Goal: Task Accomplishment & Management: Use online tool/utility

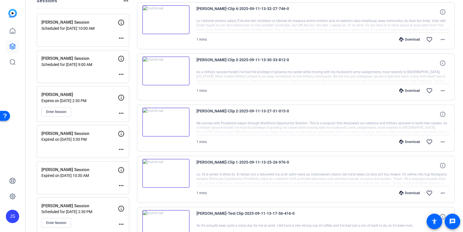
scroll to position [71, 0]
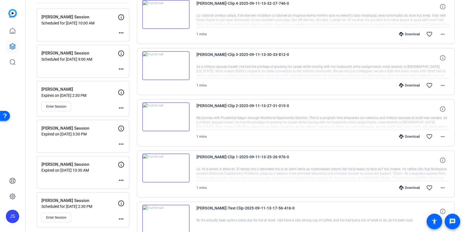
scroll to position [77, 0]
click at [121, 105] on mat-icon "more_horiz" at bounding box center [121, 107] width 7 height 7
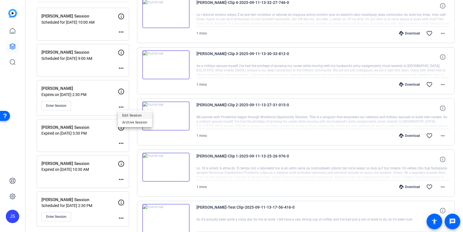
click at [123, 114] on span "Edit Session" at bounding box center [134, 115] width 25 height 7
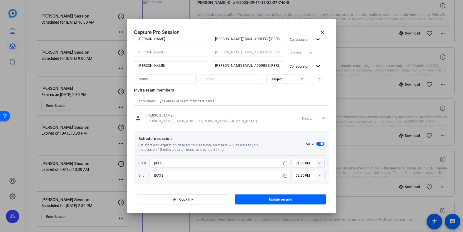
scroll to position [104, 0]
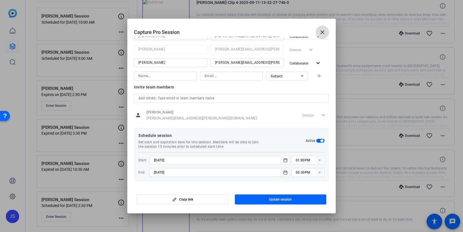
click at [324, 33] on mat-icon "close" at bounding box center [322, 32] width 7 height 7
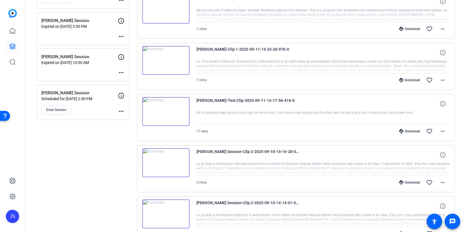
scroll to position [187, 0]
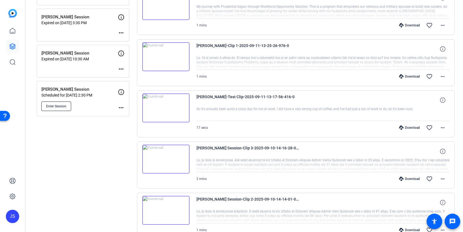
click at [65, 103] on button "Enter Session" at bounding box center [56, 105] width 30 height 9
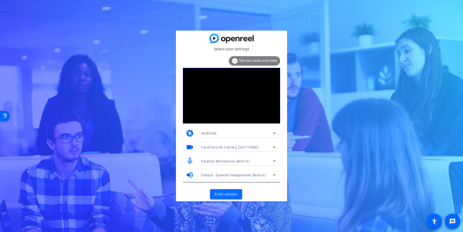
click at [226, 192] on span "Enter session" at bounding box center [226, 194] width 23 height 6
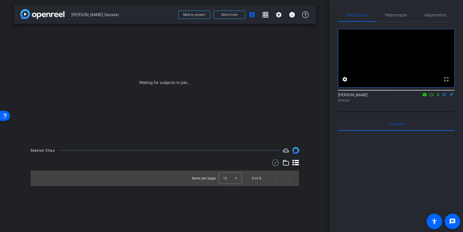
click at [432, 96] on icon at bounding box center [431, 94] width 4 height 3
click at [444, 96] on icon at bounding box center [444, 95] width 4 height 4
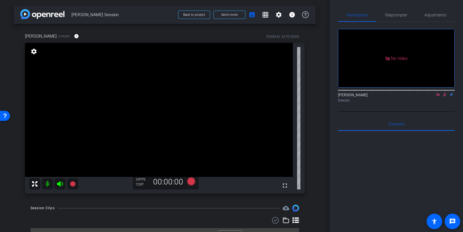
click at [446, 96] on icon at bounding box center [444, 95] width 4 height 4
click at [438, 96] on icon at bounding box center [438, 95] width 4 height 4
click at [206, 15] on span at bounding box center [193, 14] width 31 height 13
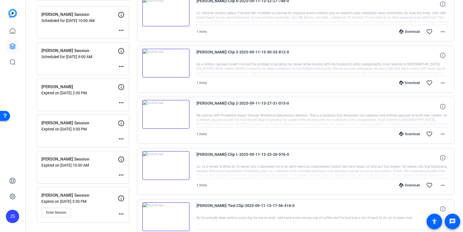
scroll to position [94, 0]
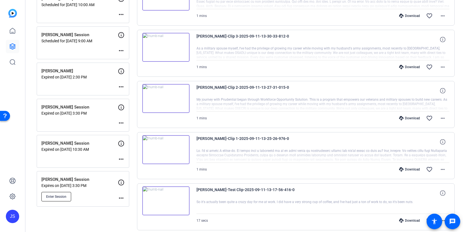
click at [58, 196] on span "Enter Session" at bounding box center [56, 196] width 20 height 4
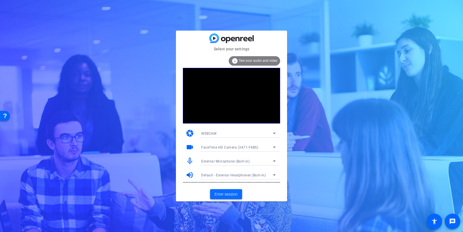
click at [233, 195] on span "Enter session" at bounding box center [226, 194] width 23 height 6
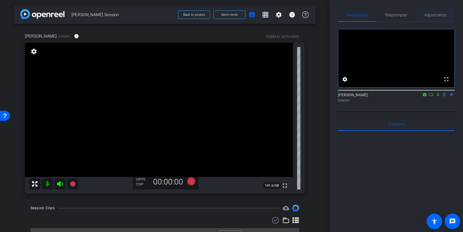
click at [438, 11] on span "Adjustments" at bounding box center [435, 14] width 22 height 13
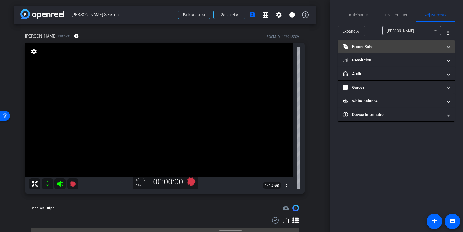
click at [413, 45] on mat-panel-title "Frame Rate Frame Rate" at bounding box center [393, 47] width 100 height 6
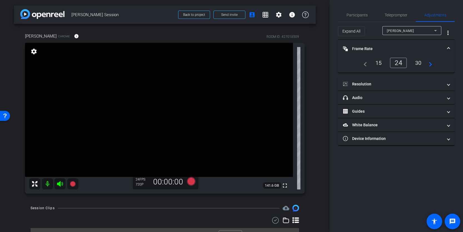
click at [420, 61] on div "30" at bounding box center [418, 62] width 15 height 9
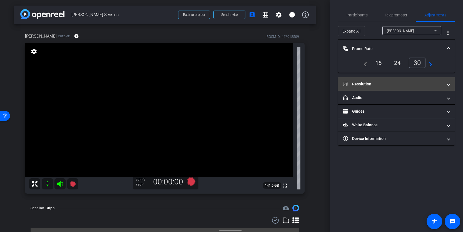
click at [406, 86] on mat-panel-title "Resolution" at bounding box center [393, 84] width 100 height 6
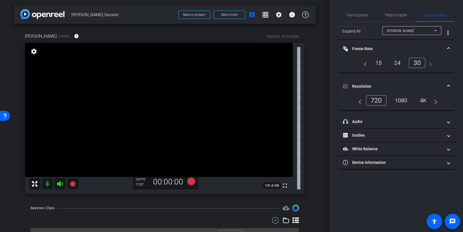
click at [401, 104] on div "1080" at bounding box center [401, 100] width 21 height 9
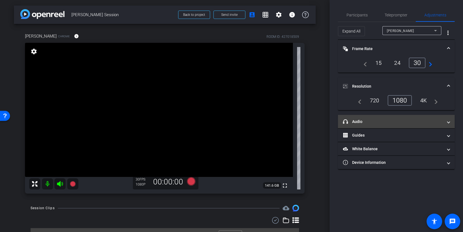
click at [417, 125] on mat-expansion-panel-header "headphone icon Audio" at bounding box center [396, 121] width 117 height 13
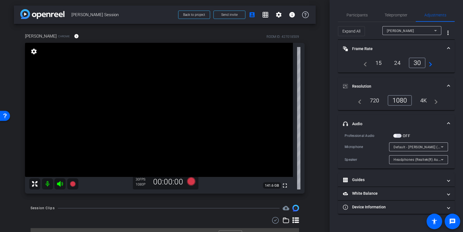
click at [417, 125] on mat-panel-title "headphone icon Audio" at bounding box center [393, 124] width 100 height 6
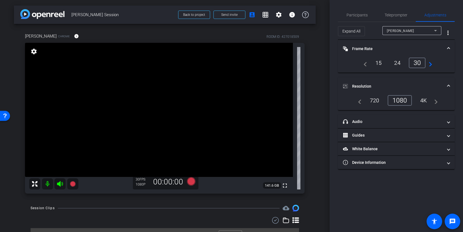
click at [437, 81] on mat-expansion-panel-header "Resolution" at bounding box center [396, 86] width 117 height 18
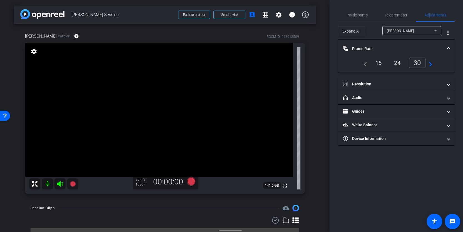
click at [446, 53] on mat-expansion-panel-header "Frame Rate Frame Rate" at bounding box center [396, 49] width 117 height 18
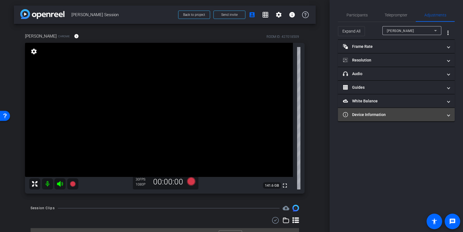
click at [418, 112] on mat-panel-title "Device Information" at bounding box center [393, 115] width 100 height 6
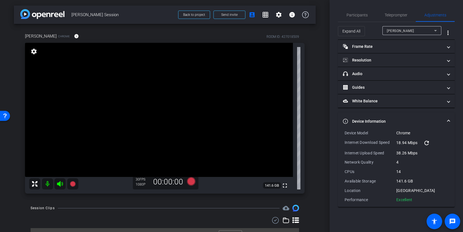
click at [416, 117] on mat-expansion-panel-header "Device Information" at bounding box center [396, 121] width 117 height 18
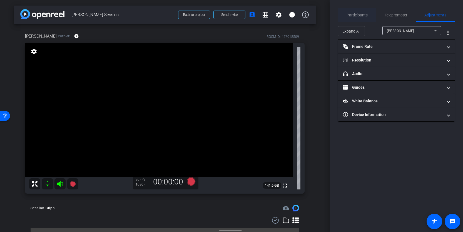
click at [353, 14] on span "Participants" at bounding box center [357, 15] width 21 height 4
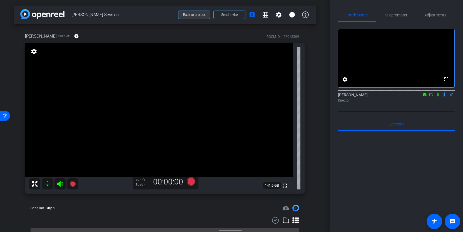
click at [203, 16] on span "Back to project" at bounding box center [194, 15] width 22 height 4
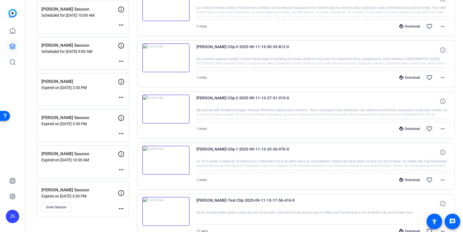
scroll to position [88, 0]
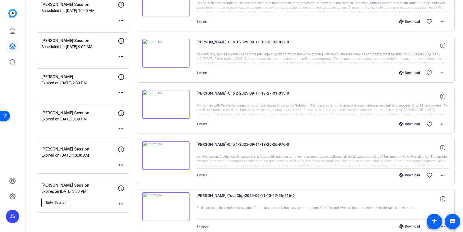
click at [59, 205] on button "Enter Session" at bounding box center [56, 202] width 30 height 9
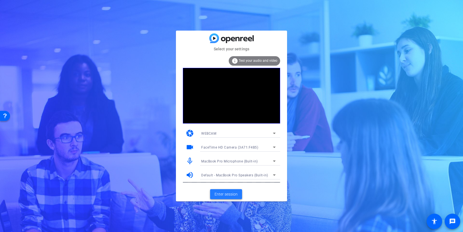
click at [231, 194] on span "Enter session" at bounding box center [226, 194] width 23 height 6
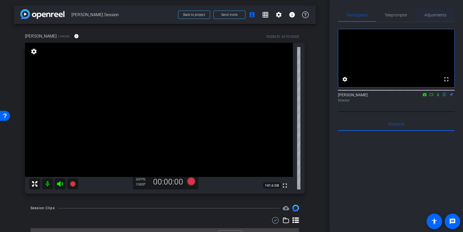
click at [428, 10] on span "Adjustments" at bounding box center [435, 14] width 22 height 13
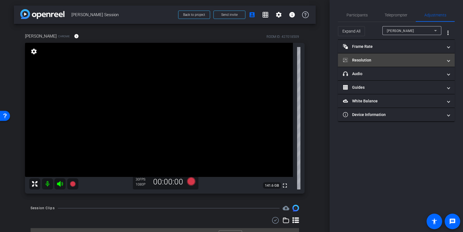
click at [385, 58] on mat-panel-title "Resolution" at bounding box center [393, 60] width 100 height 6
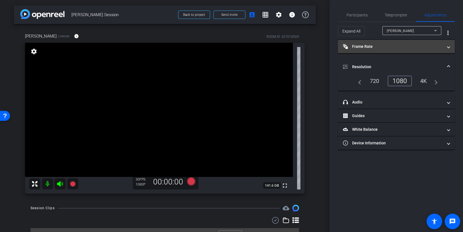
click at [383, 47] on mat-panel-title "Frame Rate Frame Rate" at bounding box center [393, 47] width 100 height 6
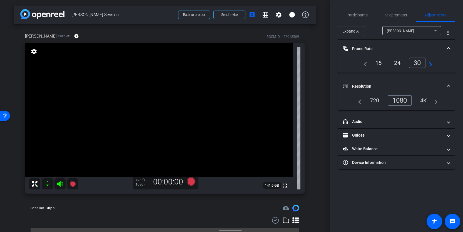
click at [383, 47] on mat-panel-title "Frame Rate Frame Rate" at bounding box center [393, 49] width 100 height 6
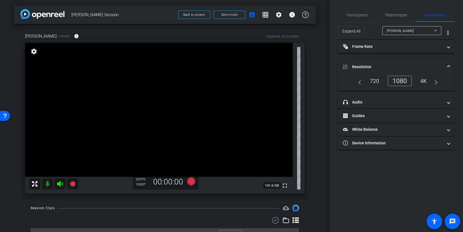
click at [379, 62] on mat-expansion-panel-header "Resolution" at bounding box center [396, 67] width 117 height 18
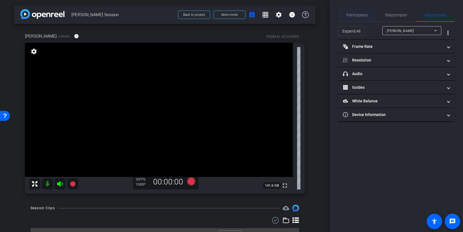
click at [365, 16] on span "Participants" at bounding box center [357, 15] width 21 height 4
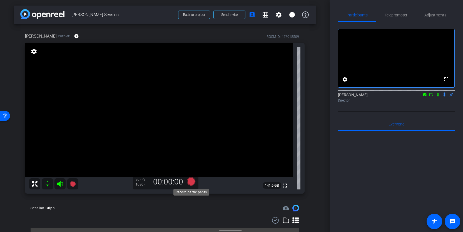
click at [192, 181] on icon at bounding box center [191, 181] width 8 height 8
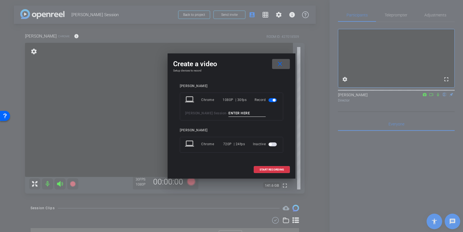
click at [241, 115] on input at bounding box center [246, 113] width 37 height 7
type input "Test Clip"
click at [279, 169] on span "START RECORDING" at bounding box center [272, 169] width 24 height 3
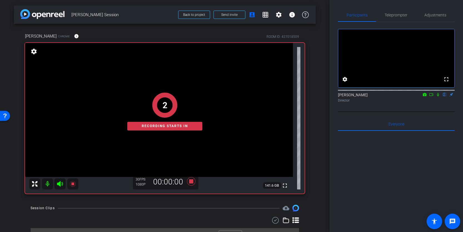
click at [61, 185] on div "2 Recording starts in" at bounding box center [165, 111] width 280 height 164
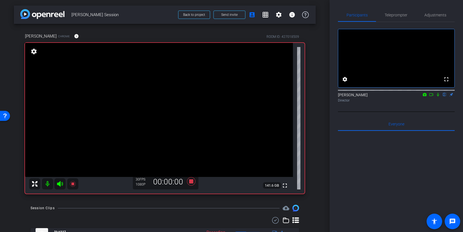
click at [60, 184] on icon at bounding box center [60, 184] width 6 height 6
click at [192, 182] on icon at bounding box center [191, 181] width 8 height 8
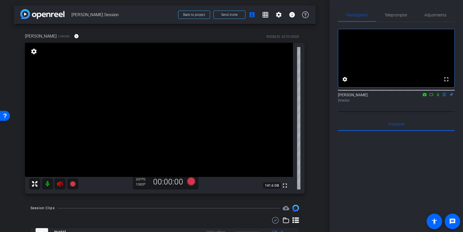
click at [60, 185] on icon at bounding box center [60, 183] width 7 height 7
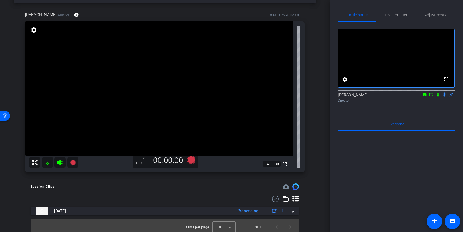
scroll to position [24, 0]
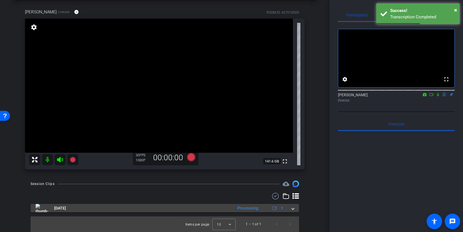
click at [292, 209] on span at bounding box center [293, 208] width 2 height 6
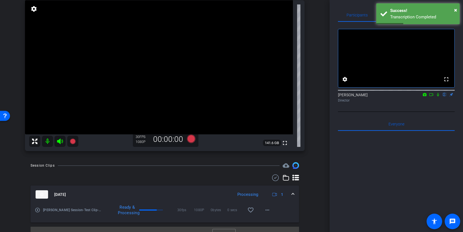
scroll to position [46, 0]
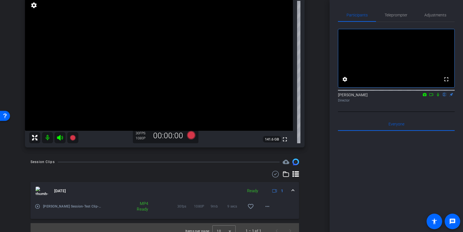
click at [37, 207] on mat-icon "play_circle_outline" at bounding box center [38, 206] width 6 height 6
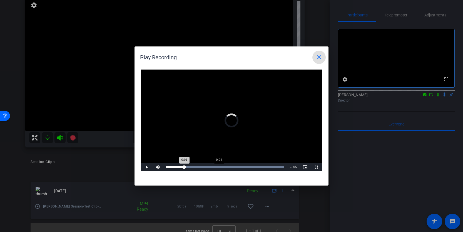
click at [219, 166] on div "Loaded : 100.00% 0:04 0:01" at bounding box center [225, 167] width 124 height 8
click at [319, 58] on mat-icon "close" at bounding box center [319, 57] width 7 height 7
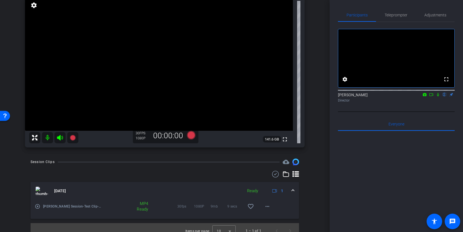
click at [293, 190] on span at bounding box center [293, 191] width 2 height 6
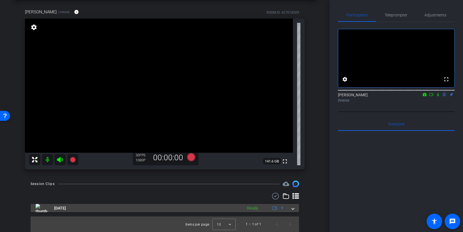
scroll to position [24, 0]
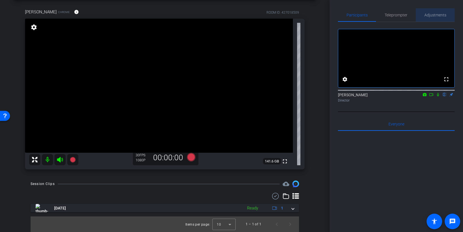
click at [427, 14] on span "Adjustments" at bounding box center [435, 15] width 22 height 4
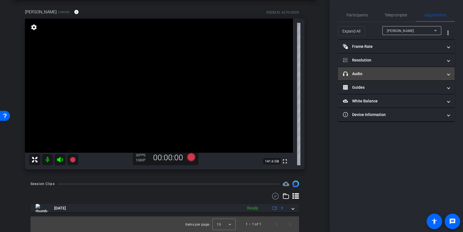
click at [379, 76] on mat-panel-title "headphone icon Audio" at bounding box center [393, 74] width 100 height 6
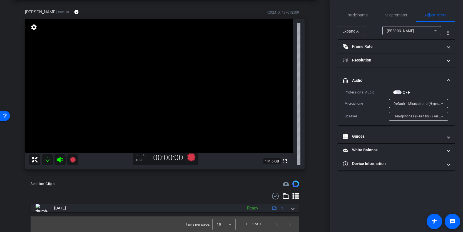
click at [412, 102] on span "Default - Microphone (HyperX QuadCast S) (0951:171d)" at bounding box center [439, 103] width 91 height 4
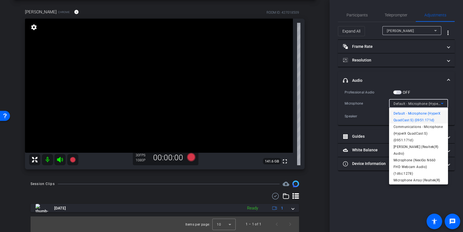
click at [422, 90] on div at bounding box center [231, 116] width 463 height 232
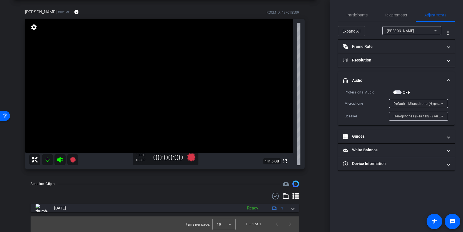
click at [400, 91] on span "button" at bounding box center [397, 92] width 8 height 4
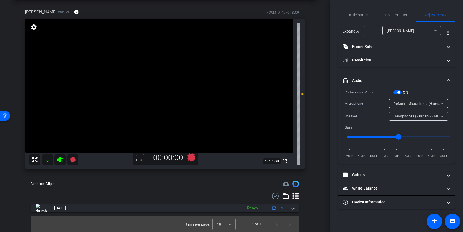
click at [397, 91] on span "button" at bounding box center [397, 92] width 8 height 4
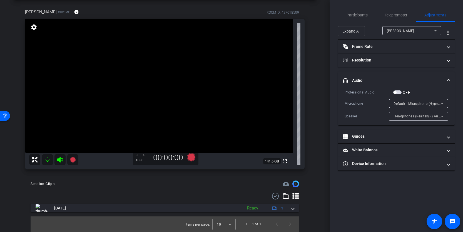
click at [410, 101] on span "Default - Microphone (HyperX QuadCast S) (0951:171d)" at bounding box center [439, 103] width 91 height 4
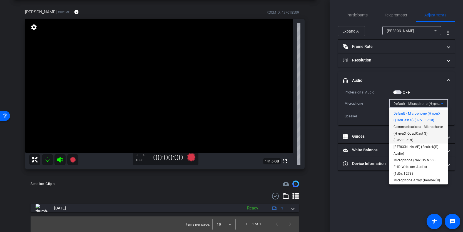
click at [418, 127] on span "Communications - Microphone (HyperX QuadCast S) (0951:171d)" at bounding box center [419, 133] width 50 height 20
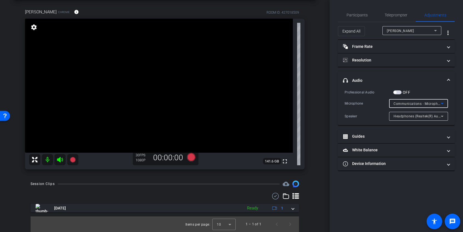
click at [433, 102] on span "Communications - Microphone (HyperX QuadCast S) (0951:171d)" at bounding box center [447, 103] width 107 height 4
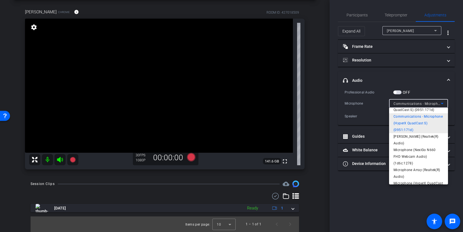
scroll to position [0, 0]
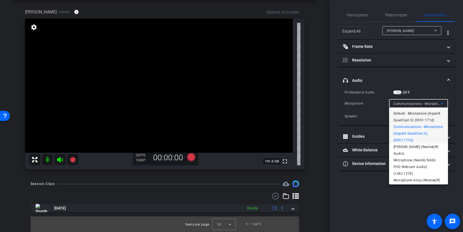
click at [425, 116] on span "Default - Microphone (HyperX QuadCast S) (0951:171d)" at bounding box center [419, 116] width 50 height 13
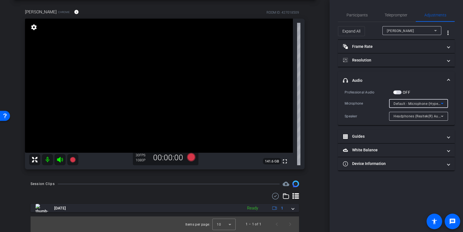
click at [427, 102] on span "Default - Microphone (HyperX QuadCast S) (0951:171d)" at bounding box center [439, 103] width 91 height 4
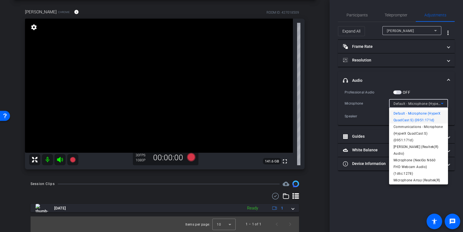
scroll to position [10, 0]
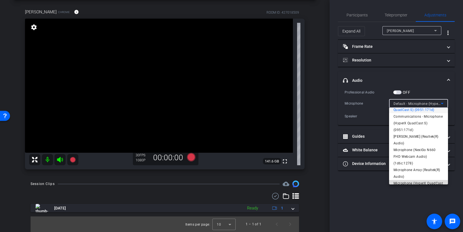
click at [422, 180] on span "Microphone (HyperX QuadCast S) (0951:171d)" at bounding box center [419, 186] width 50 height 13
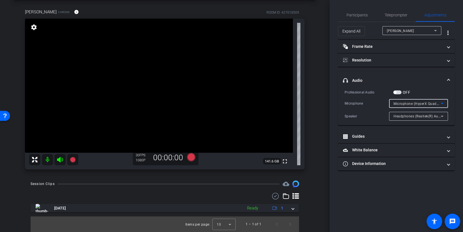
click at [432, 103] on span "Microphone (HyperX QuadCast S) (0951:171d)" at bounding box center [432, 103] width 76 height 4
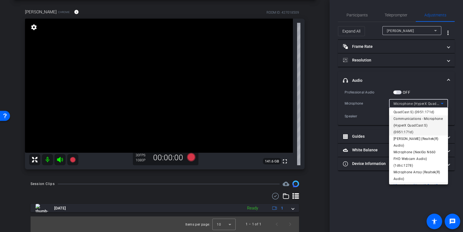
scroll to position [0, 0]
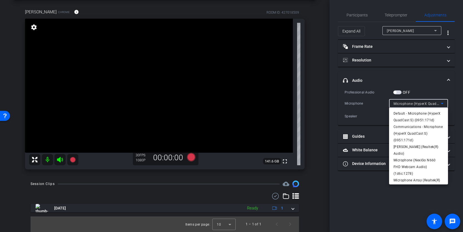
click at [420, 114] on span "Default - Microphone (HyperX QuadCast S) (0951:171d)" at bounding box center [419, 116] width 50 height 13
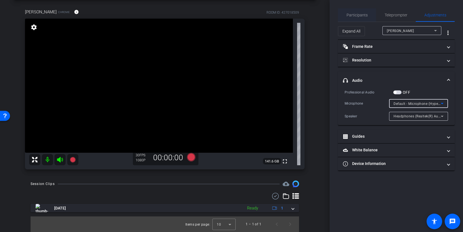
click at [361, 17] on span "Participants" at bounding box center [357, 15] width 21 height 4
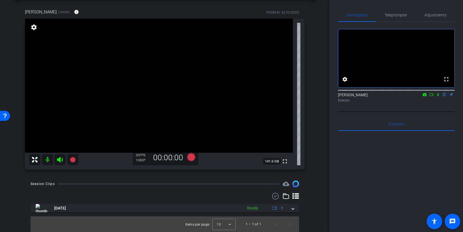
click at [431, 96] on icon at bounding box center [431, 95] width 4 height 4
click at [192, 156] on icon at bounding box center [191, 157] width 8 height 8
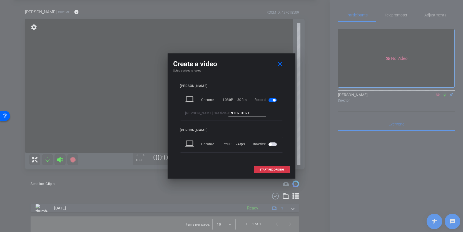
click at [242, 111] on input at bounding box center [246, 113] width 37 height 7
type input "Clip 1"
click at [271, 167] on span at bounding box center [272, 169] width 36 height 13
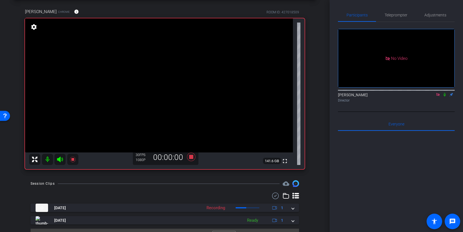
click at [61, 159] on icon at bounding box center [60, 159] width 7 height 7
click at [72, 160] on icon at bounding box center [73, 159] width 6 height 6
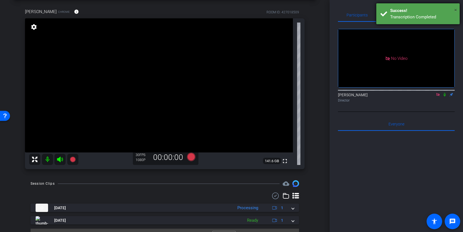
click at [455, 10] on span "×" at bounding box center [455, 10] width 3 height 7
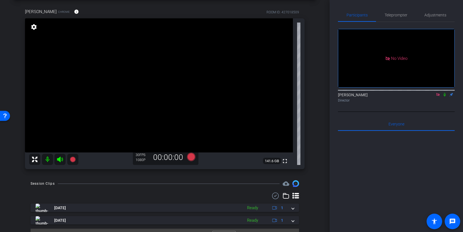
click at [438, 96] on icon at bounding box center [437, 94] width 3 height 3
click at [431, 96] on icon at bounding box center [431, 95] width 4 height 4
click at [191, 158] on icon at bounding box center [191, 157] width 8 height 8
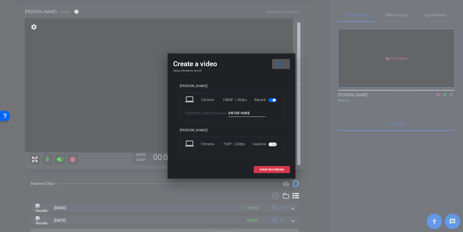
click at [245, 116] on input at bounding box center [246, 113] width 37 height 7
type input "Clip 2"
click at [277, 169] on span "START RECORDING" at bounding box center [272, 169] width 24 height 3
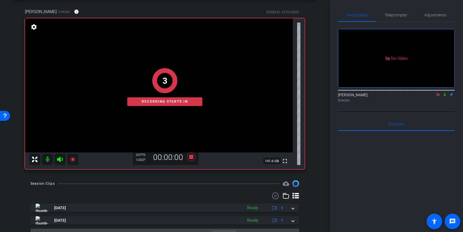
click at [60, 159] on div "3 Recording starts in" at bounding box center [165, 87] width 280 height 164
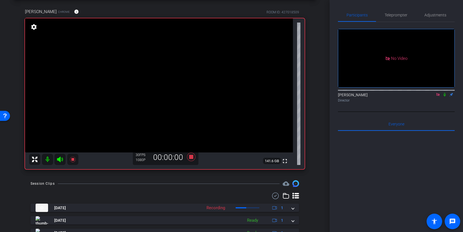
click at [59, 162] on icon at bounding box center [60, 159] width 7 height 7
click at [70, 160] on icon at bounding box center [72, 159] width 7 height 7
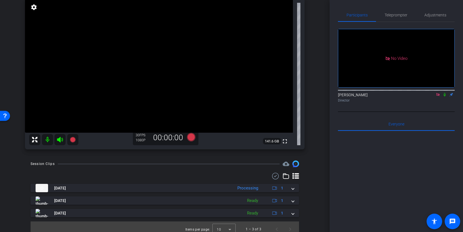
scroll to position [31, 0]
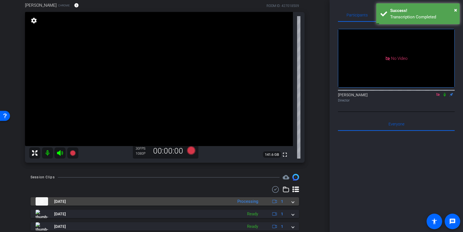
click at [294, 202] on span at bounding box center [293, 201] width 2 height 6
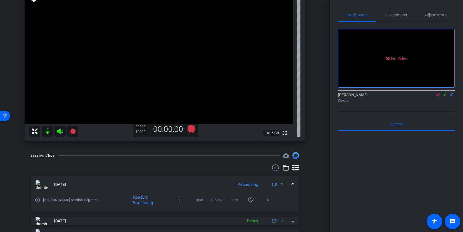
scroll to position [53, 0]
click at [291, 184] on div "[DATE] Processing 1" at bounding box center [164, 183] width 256 height 8
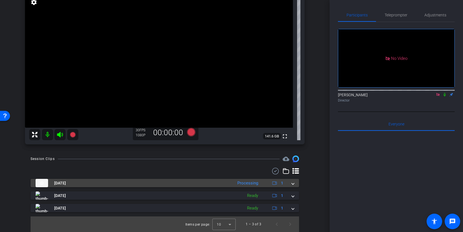
scroll to position [49, 0]
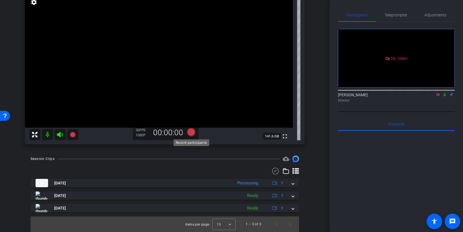
click at [193, 131] on icon at bounding box center [191, 132] width 8 height 8
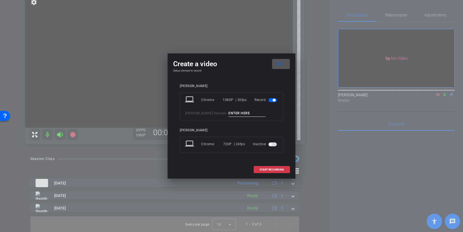
click at [257, 114] on input at bounding box center [246, 113] width 37 height 7
type input "Clip 3"
click at [284, 168] on span at bounding box center [272, 169] width 36 height 13
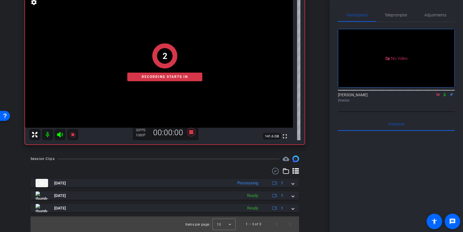
click at [59, 134] on div "2 Recording starts in" at bounding box center [165, 62] width 280 height 164
click at [60, 134] on div "2 Recording starts in" at bounding box center [165, 62] width 280 height 164
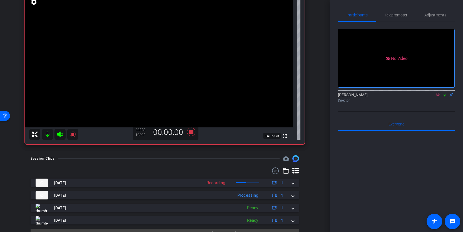
click at [59, 137] on icon at bounding box center [60, 134] width 7 height 7
click at [61, 133] on icon at bounding box center [60, 134] width 6 height 6
click at [73, 134] on icon at bounding box center [73, 134] width 6 height 6
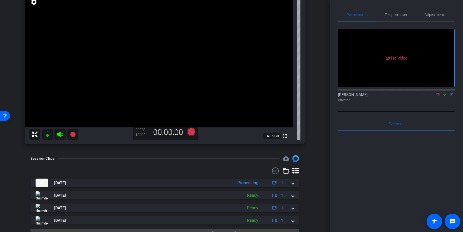
scroll to position [0, 0]
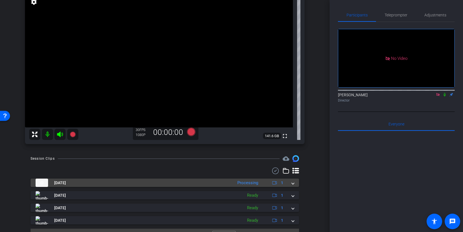
click at [293, 182] on span at bounding box center [293, 183] width 2 height 6
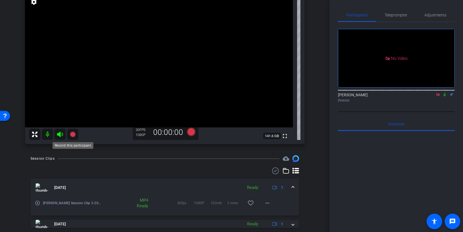
click at [73, 135] on icon at bounding box center [73, 134] width 6 height 6
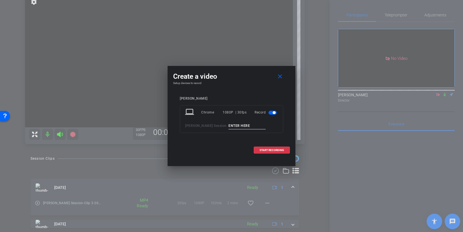
click at [250, 123] on input at bounding box center [246, 125] width 37 height 7
type input "Clip 4"
click at [282, 149] on span "START RECORDING" at bounding box center [272, 150] width 24 height 3
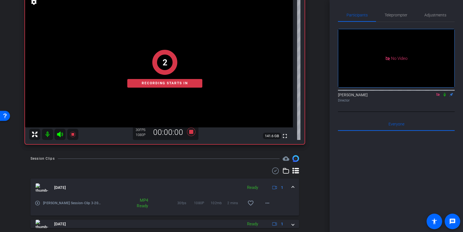
click at [62, 133] on icon at bounding box center [60, 134] width 7 height 7
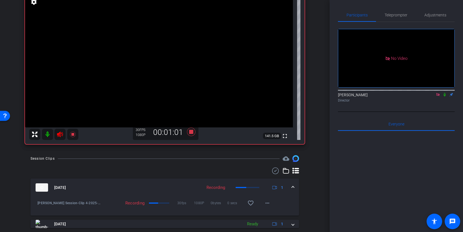
click at [59, 136] on icon at bounding box center [60, 134] width 7 height 7
click at [59, 136] on icon at bounding box center [60, 134] width 6 height 6
click at [70, 134] on icon at bounding box center [72, 134] width 7 height 7
click at [60, 134] on icon at bounding box center [60, 134] width 6 height 6
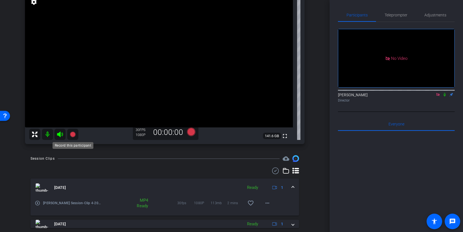
click at [74, 133] on icon at bounding box center [73, 134] width 6 height 6
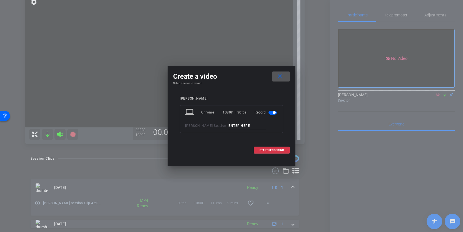
click at [251, 123] on input at bounding box center [246, 125] width 37 height 7
type input "Clip 5"
click at [285, 148] on span at bounding box center [272, 149] width 36 height 13
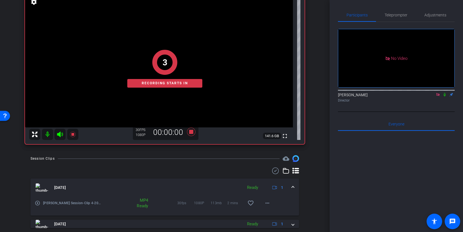
click at [60, 134] on icon at bounding box center [60, 134] width 6 height 6
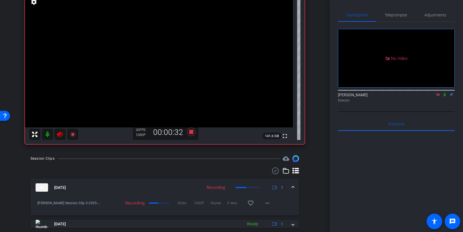
click at [61, 136] on icon at bounding box center [60, 134] width 7 height 7
click at [73, 135] on icon at bounding box center [73, 134] width 6 height 6
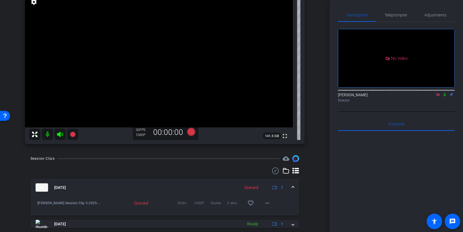
click at [437, 96] on icon at bounding box center [437, 94] width 3 height 3
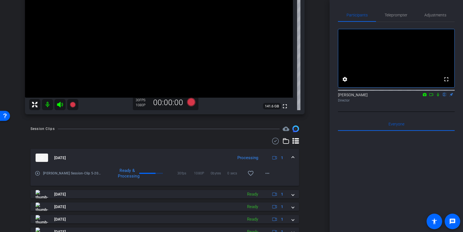
scroll to position [73, 0]
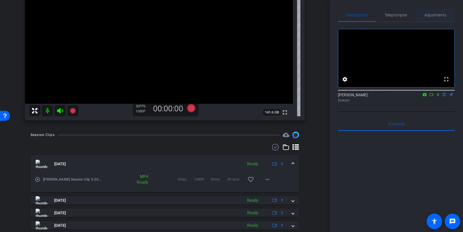
click at [427, 13] on span "Adjustments" at bounding box center [435, 15] width 22 height 4
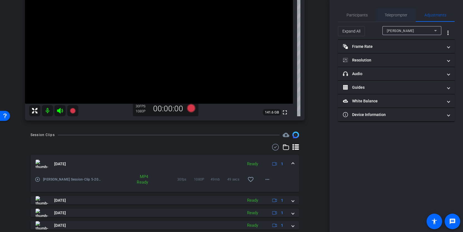
click at [401, 13] on span "Teleprompter" at bounding box center [396, 15] width 23 height 4
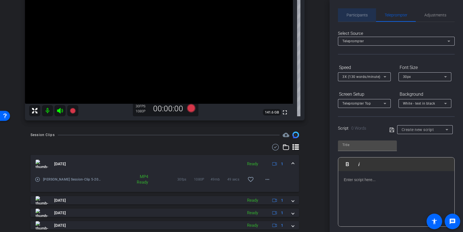
click at [355, 12] on span "Participants" at bounding box center [357, 14] width 21 height 13
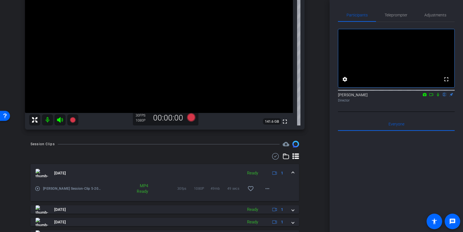
scroll to position [58, 0]
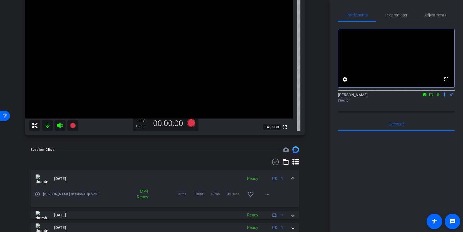
click at [295, 178] on mat-expansion-panel-header "[DATE] Ready 1" at bounding box center [165, 179] width 268 height 18
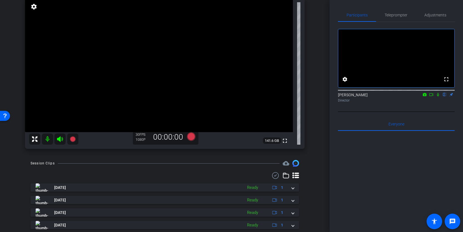
scroll to position [0, 0]
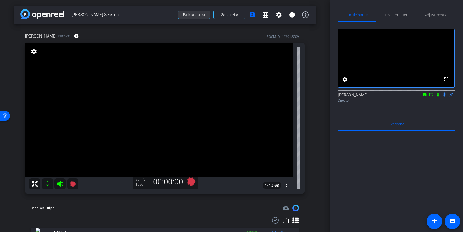
click at [195, 13] on span "Back to project" at bounding box center [194, 15] width 22 height 4
